Goal: Entertainment & Leisure: Consume media (video, audio)

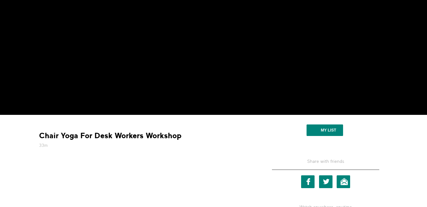
scroll to position [89, 0]
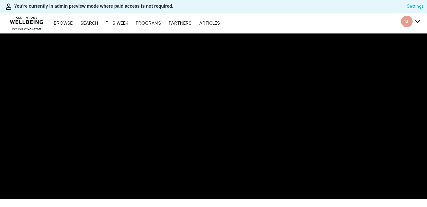
scroll to position [132, 0]
